Goal: Information Seeking & Learning: Understand process/instructions

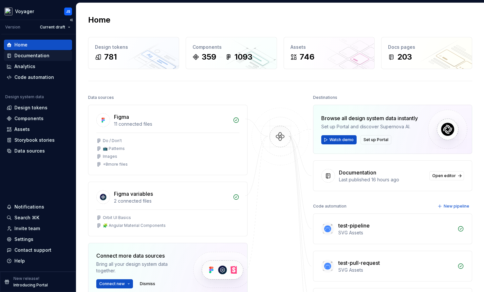
click at [29, 55] on div "Documentation" at bounding box center [31, 55] width 35 height 7
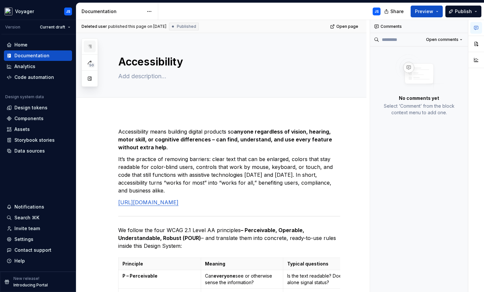
click at [89, 46] on icon "button" at bounding box center [89, 46] width 5 height 5
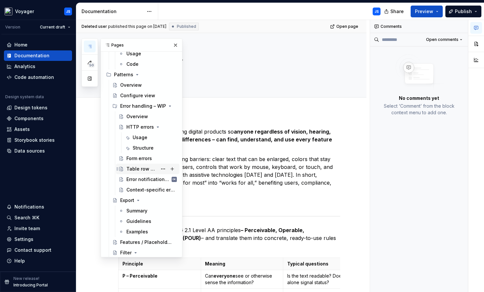
scroll to position [1672, 0]
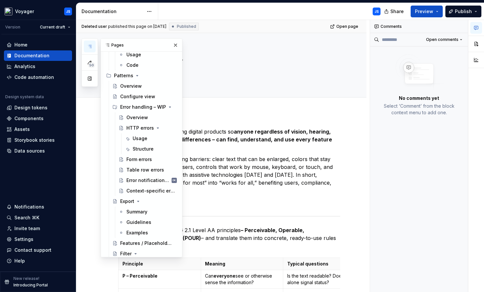
click at [236, 15] on div "JS" at bounding box center [271, 11] width 227 height 17
click at [227, 137] on strong "anyone regardless of vision, hearing, motor skill, or cognitive differences – c…" at bounding box center [225, 139] width 215 height 22
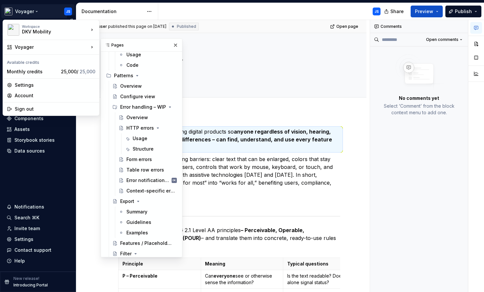
click at [39, 11] on html "Voyager JS Version Current draft Home Documentation Analytics Code automation D…" at bounding box center [242, 146] width 484 height 292
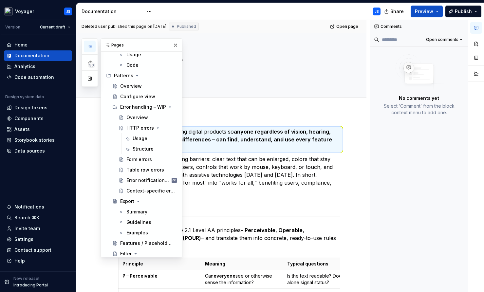
click at [244, 100] on html "Voyager JS Version Current draft Home Documentation Analytics Code automation D…" at bounding box center [242, 146] width 484 height 292
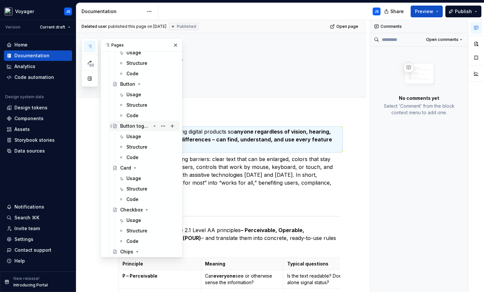
scroll to position [529, 0]
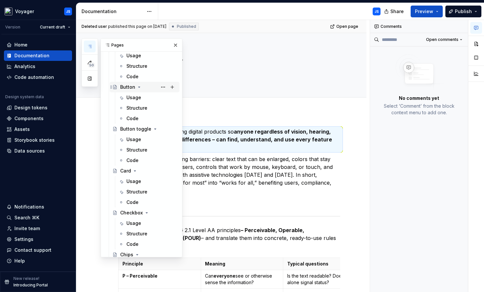
click at [129, 88] on div "Button" at bounding box center [127, 87] width 15 height 7
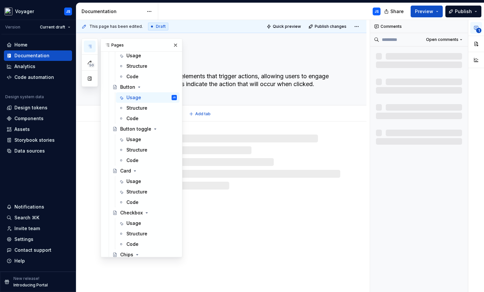
click at [245, 77] on textarea "Buttons are interactive elements that trigger actions, allowing users to engage…" at bounding box center [228, 80] width 222 height 18
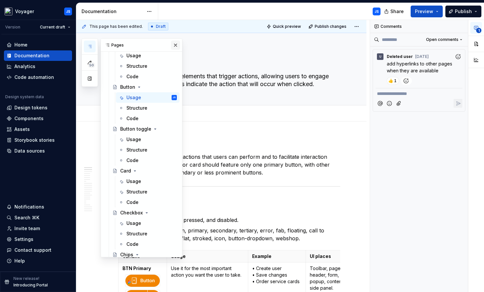
click at [171, 47] on button "button" at bounding box center [175, 45] width 9 height 9
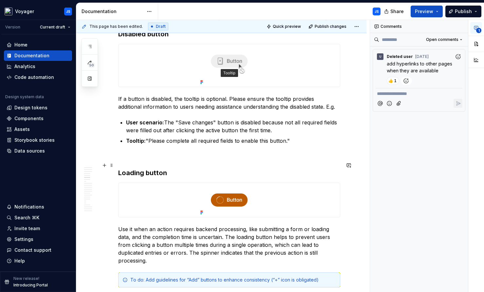
scroll to position [937, 0]
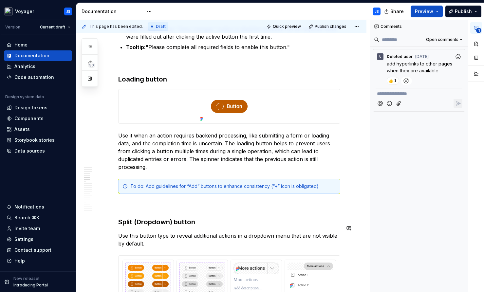
scroll to position [1030, 0]
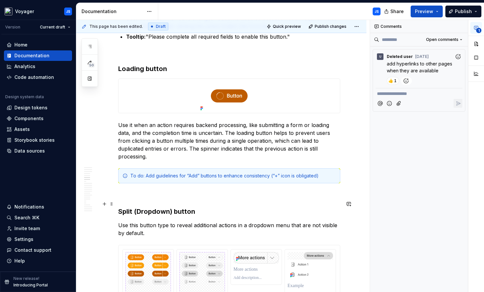
click at [276, 207] on h3 "Split (Dropdown) button" at bounding box center [229, 211] width 222 height 9
click at [242, 150] on p "Use it when an action requires backend processing, like submitting a form or lo…" at bounding box center [229, 140] width 222 height 39
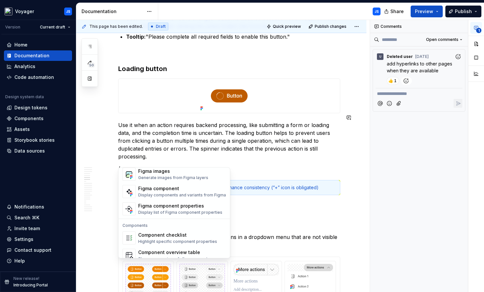
scroll to position [629, 0]
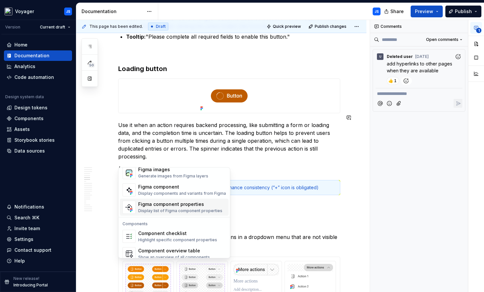
click at [149, 205] on div "Figma component properties" at bounding box center [180, 204] width 84 height 7
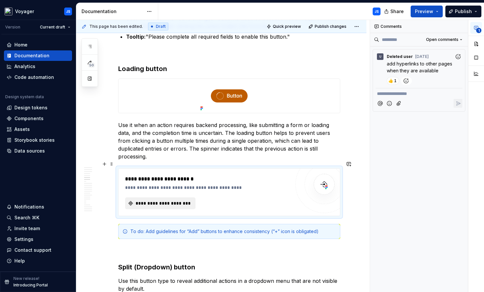
click at [176, 200] on span "**********" at bounding box center [163, 203] width 57 height 7
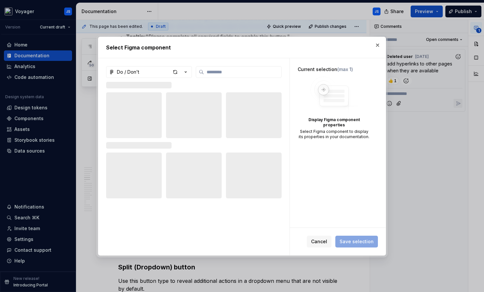
type textarea "*"
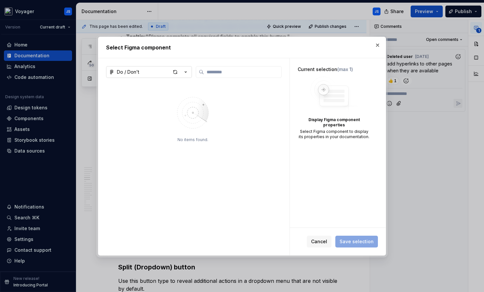
click at [185, 71] on icon "button" at bounding box center [185, 72] width 7 height 7
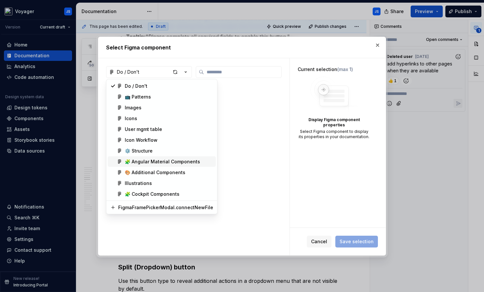
click at [142, 159] on div "🧩 Angular Material Components" at bounding box center [162, 161] width 75 height 7
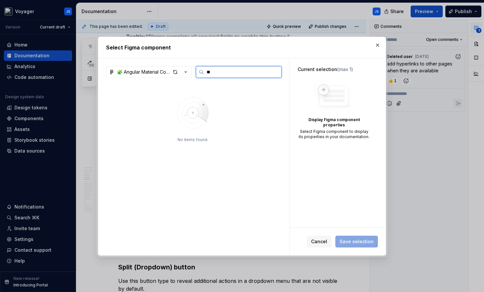
type input "**"
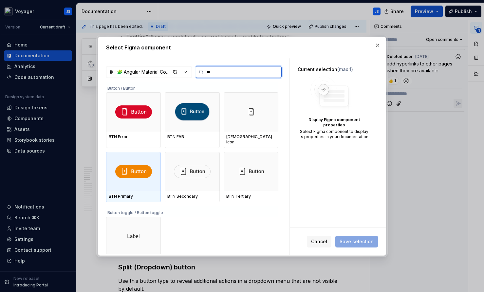
click at [138, 183] on div at bounding box center [133, 171] width 55 height 39
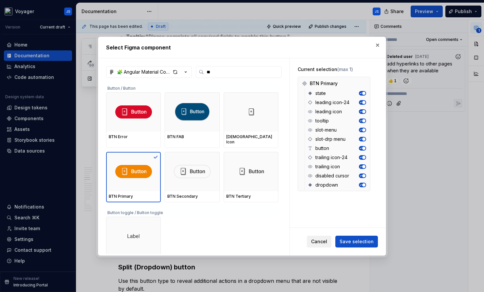
click at [318, 242] on span "Cancel" at bounding box center [319, 241] width 16 height 7
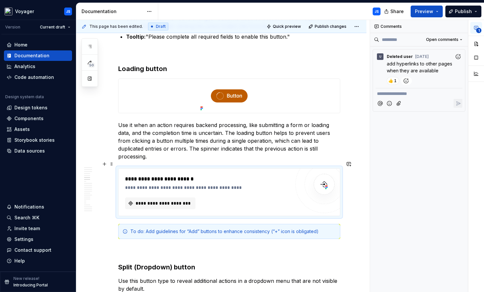
click at [172, 183] on div "**********" at bounding box center [207, 192] width 165 height 34
click at [123, 181] on div "**********" at bounding box center [228, 192] width 221 height 47
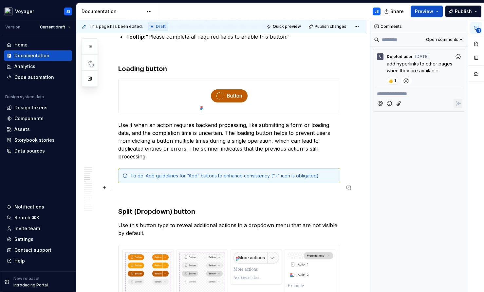
click at [132, 191] on p at bounding box center [229, 195] width 222 height 8
click at [103, 186] on button "button" at bounding box center [104, 187] width 9 height 9
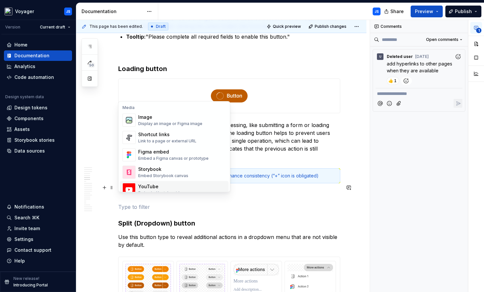
scroll to position [268, 0]
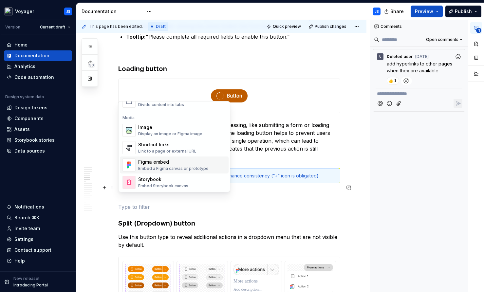
click at [155, 167] on div "Embed a Figma canvas or prototype" at bounding box center [173, 168] width 70 height 5
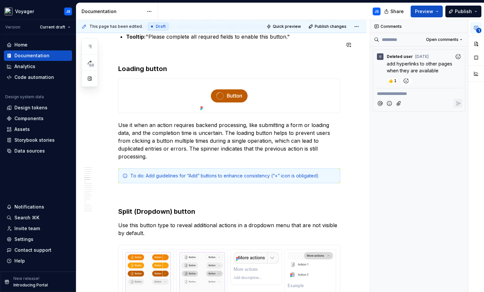
click at [219, 6] on div "JS" at bounding box center [271, 11] width 227 height 17
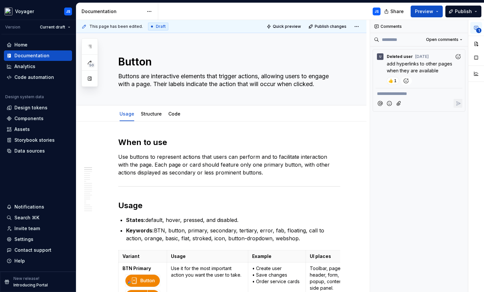
scroll to position [0, 0]
type textarea "*"
